Goal: Task Accomplishment & Management: Use online tool/utility

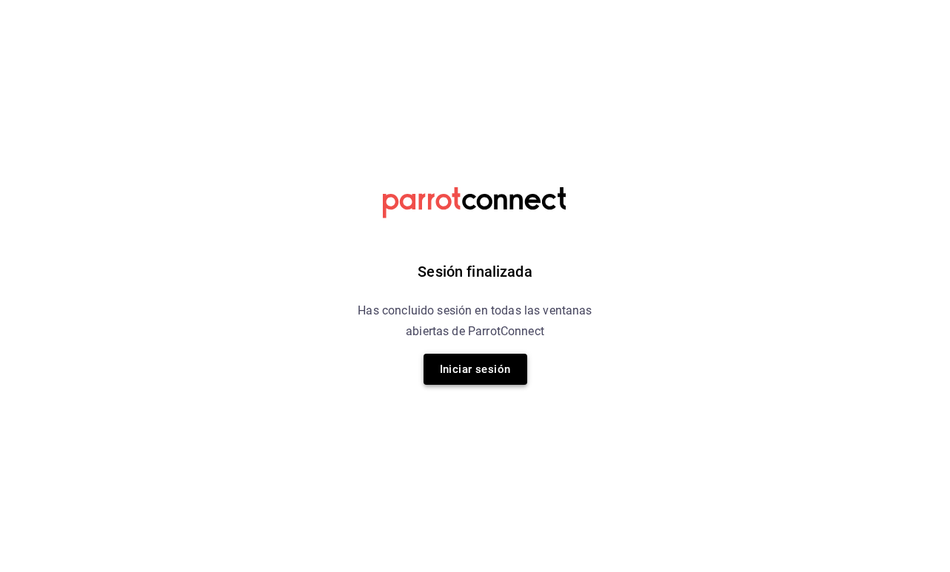
click at [504, 370] on button "Iniciar sesión" at bounding box center [475, 369] width 104 height 31
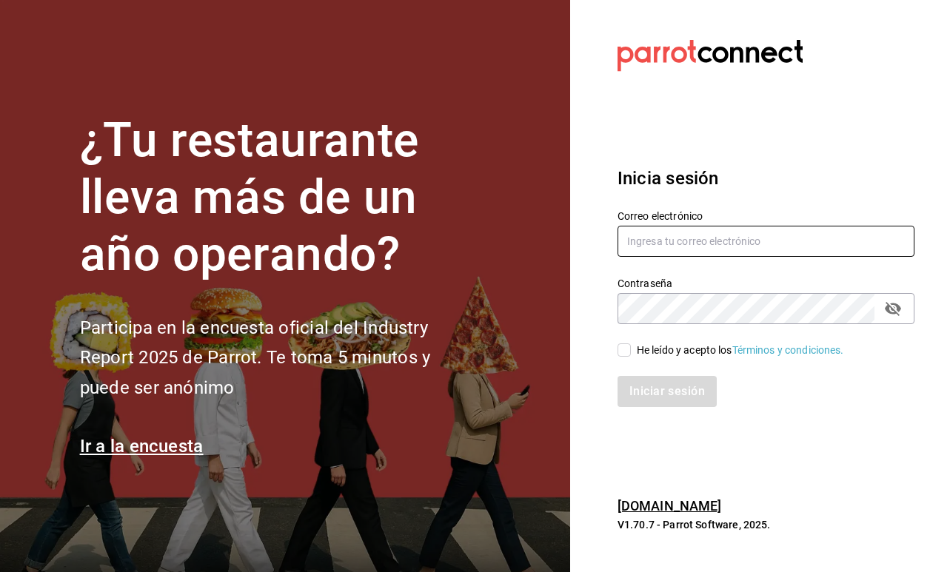
click at [648, 239] on input "text" at bounding box center [765, 241] width 297 height 31
type input "[EMAIL_ADDRESS][DOMAIN_NAME]"
click at [621, 354] on input "He leído y acepto los Términos y condiciones." at bounding box center [623, 349] width 13 height 13
checkbox input "true"
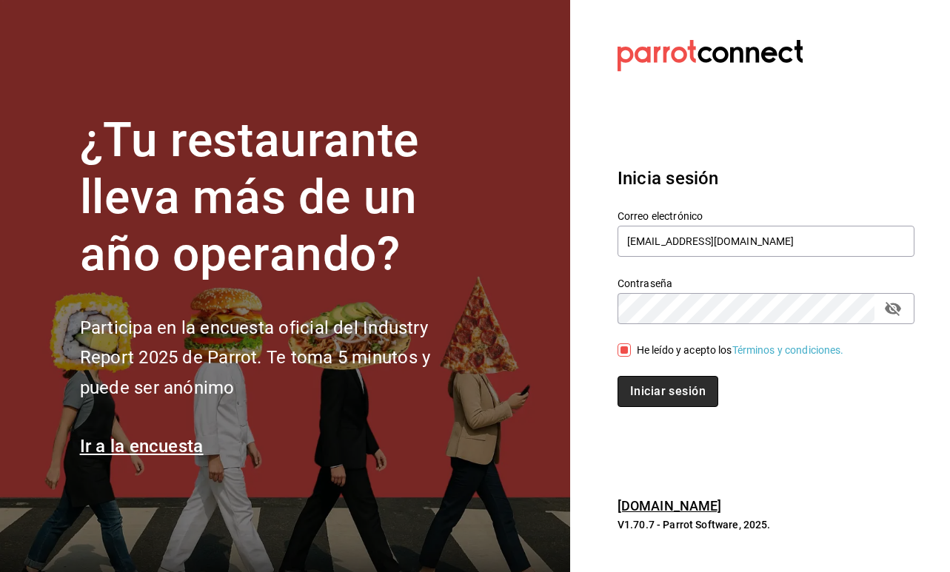
click at [640, 381] on button "Iniciar sesión" at bounding box center [667, 391] width 101 height 31
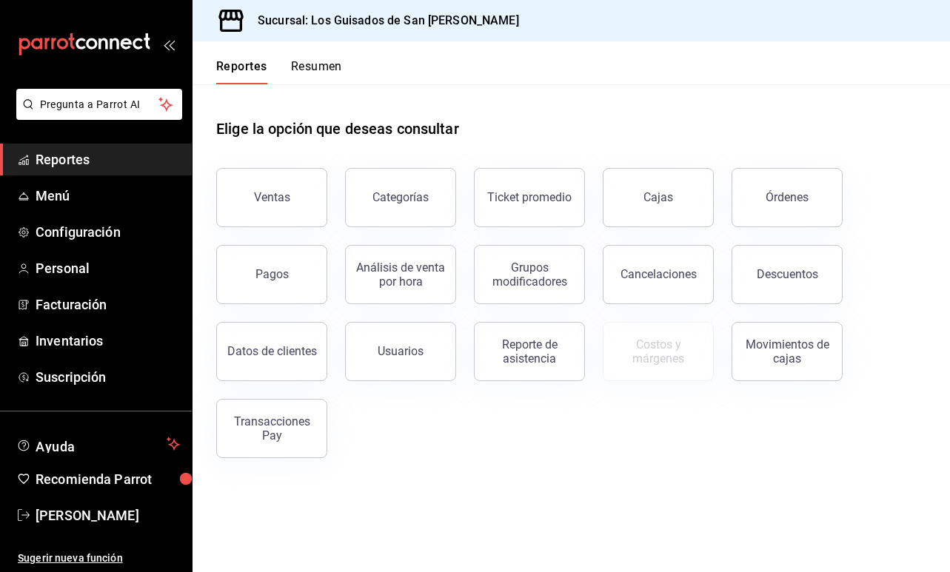
click at [302, 69] on button "Resumen" at bounding box center [316, 71] width 51 height 25
